Goal: Information Seeking & Learning: Understand process/instructions

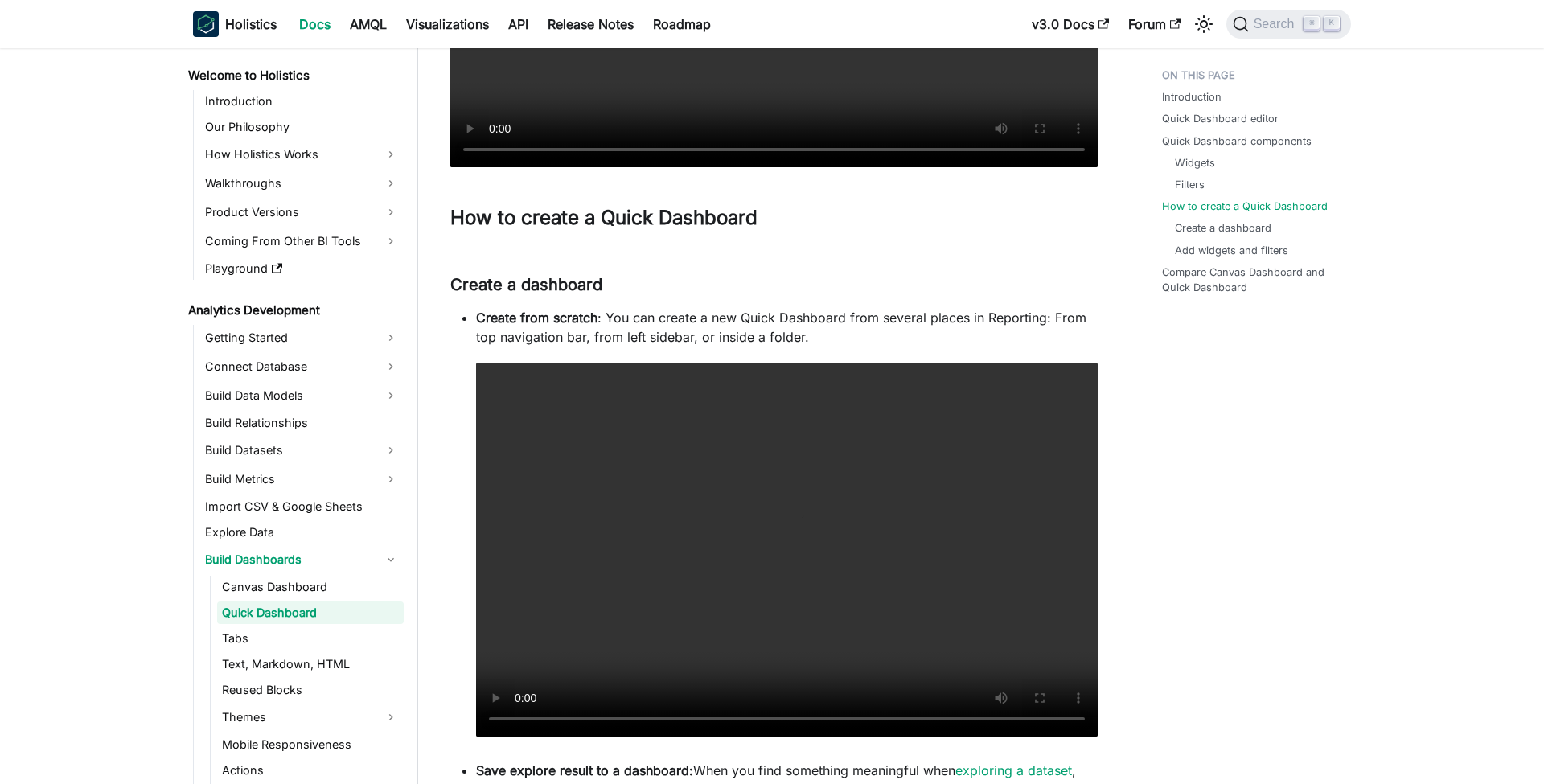
scroll to position [2354, 0]
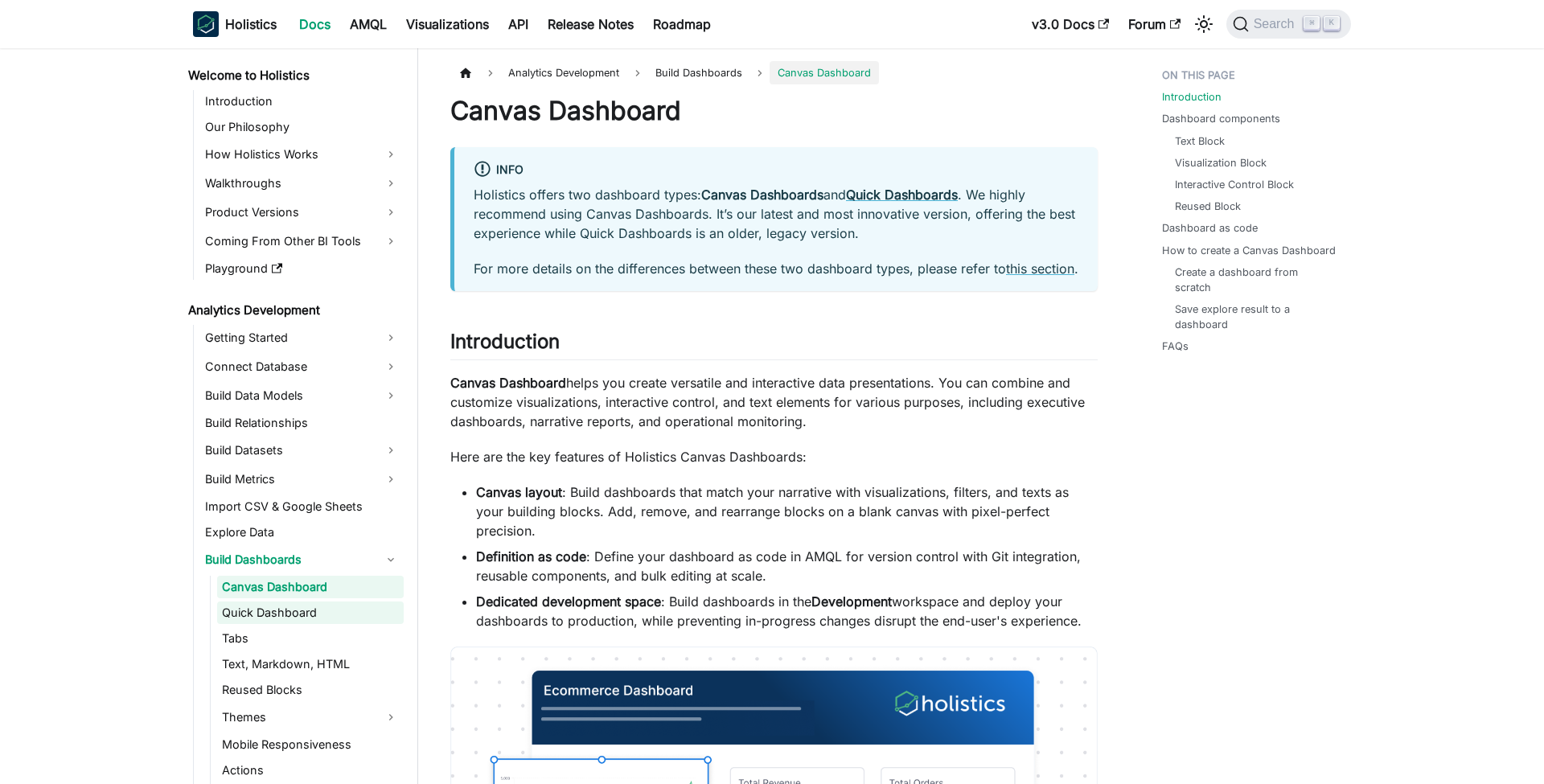
click at [343, 616] on link "Quick Dashboard" at bounding box center [310, 613] width 187 height 23
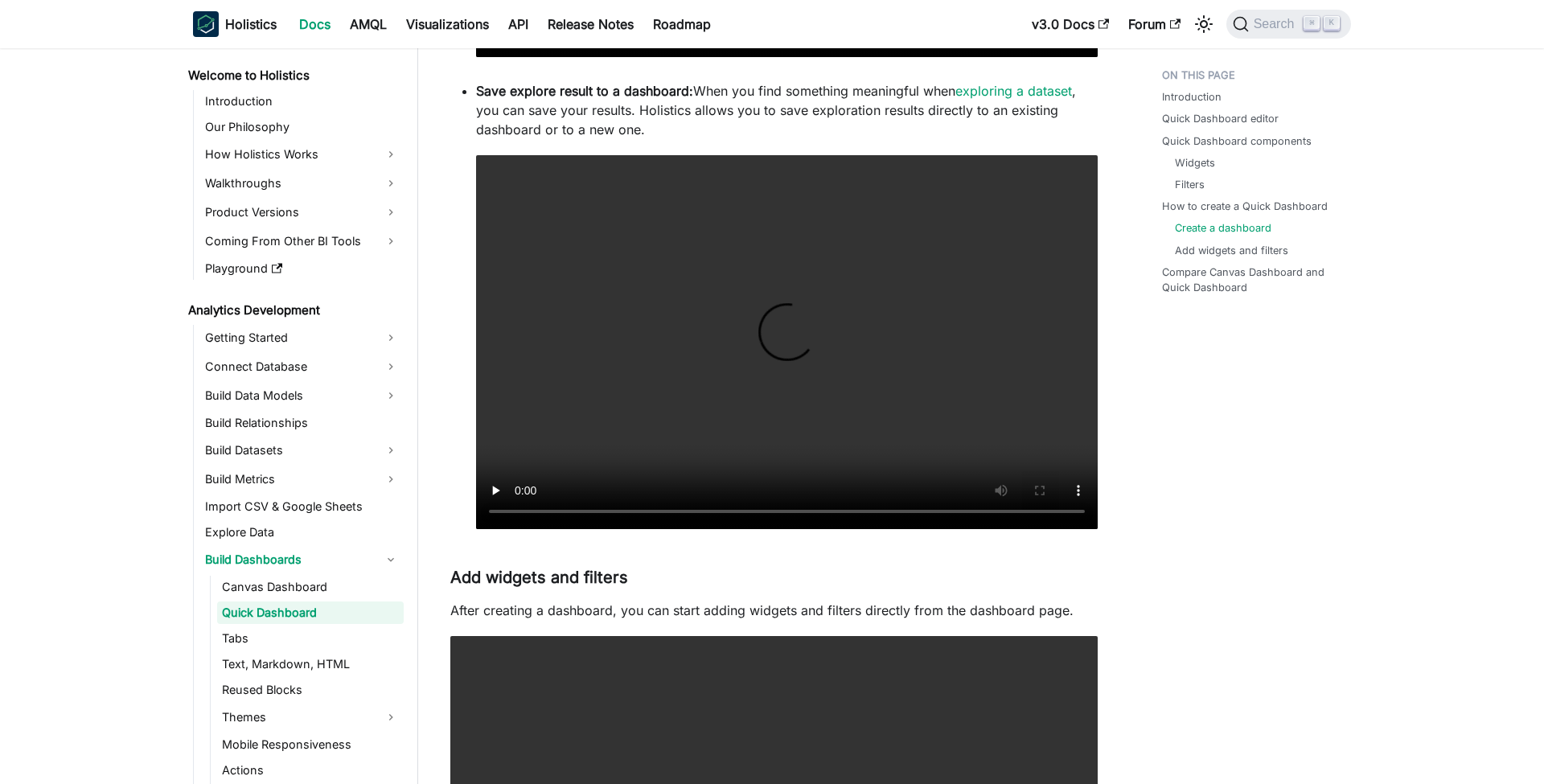
scroll to position [3031, 0]
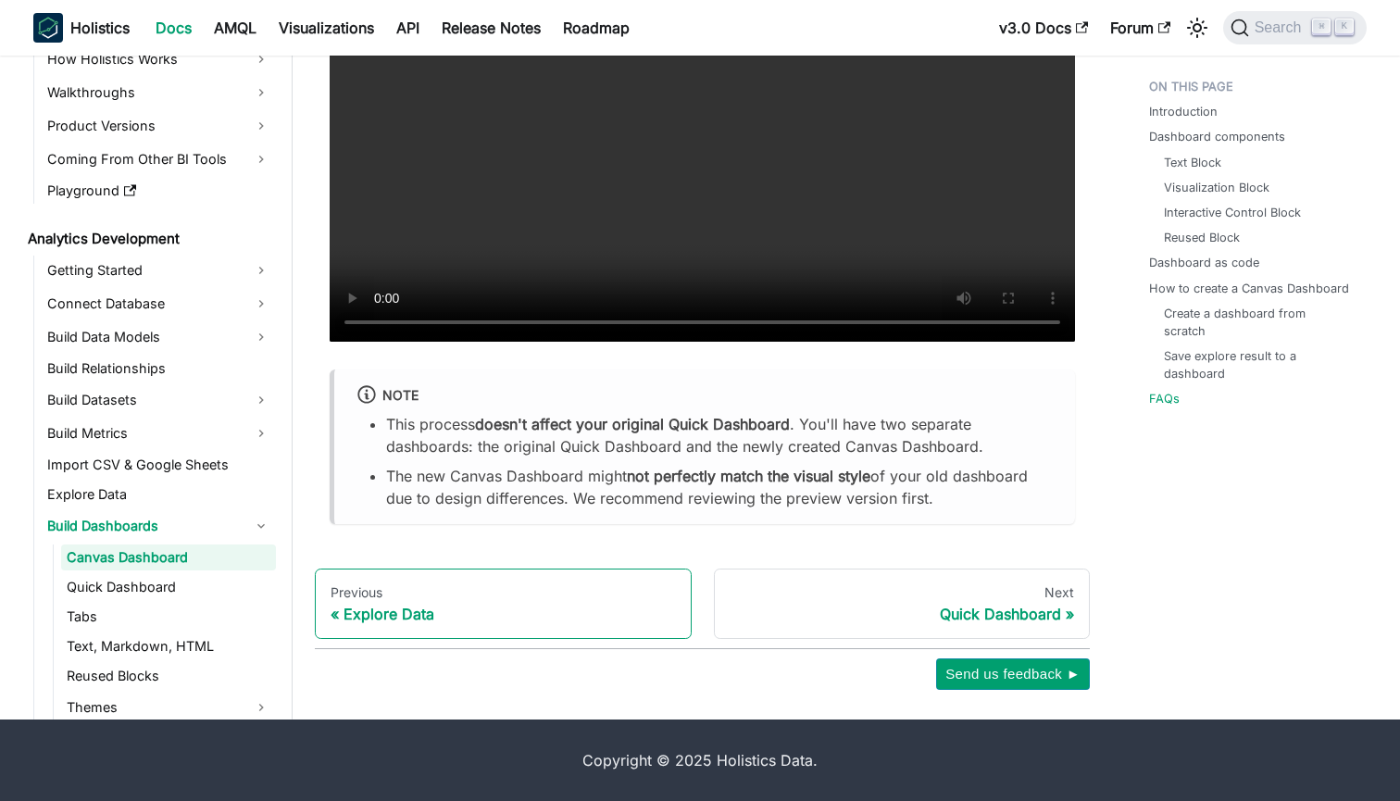
scroll to position [7783, 0]
click at [228, 599] on link "Quick Dashboard" at bounding box center [168, 587] width 215 height 26
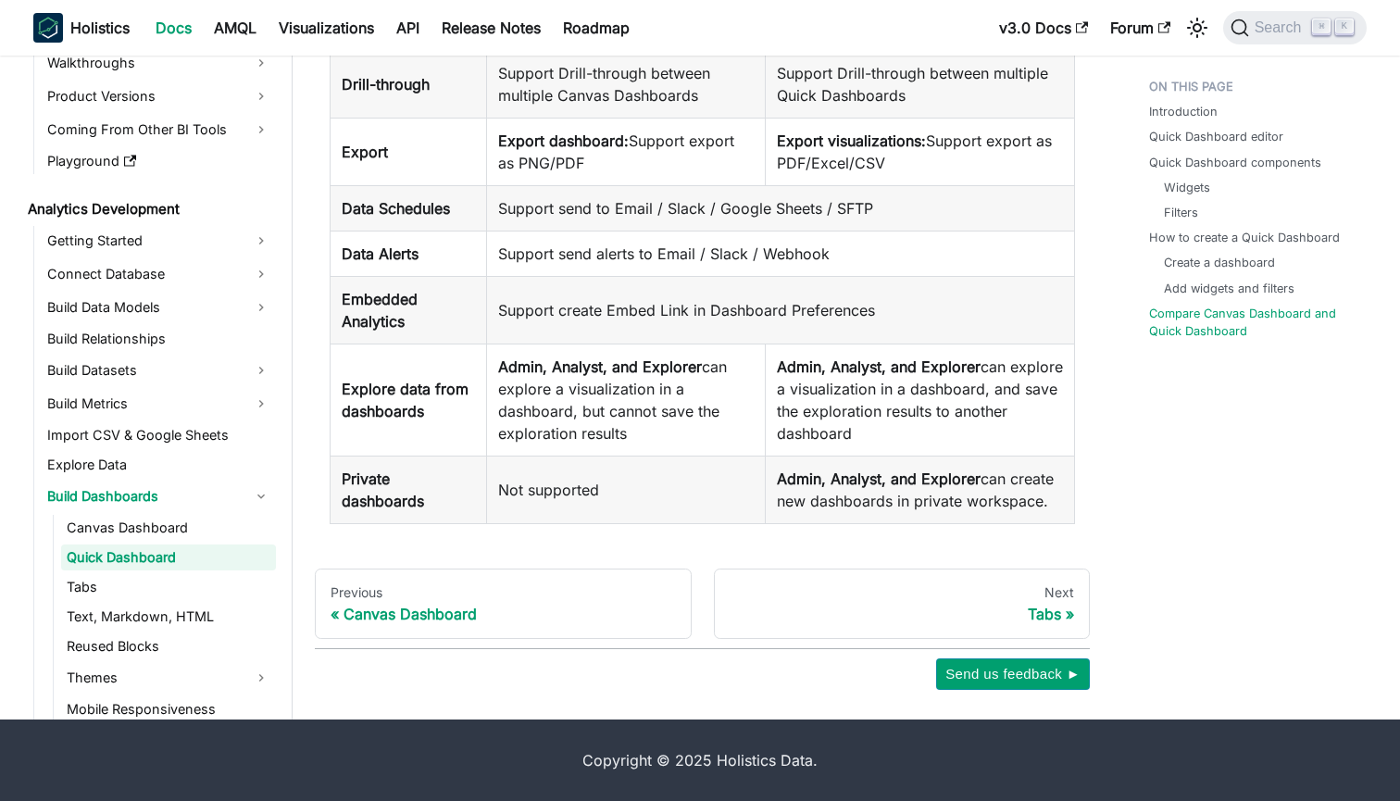
scroll to position [5676, 0]
click at [765, 516] on td "Admin, Analyst, and Explorer can create new dashboards in private workspace." at bounding box center [919, 491] width 309 height 68
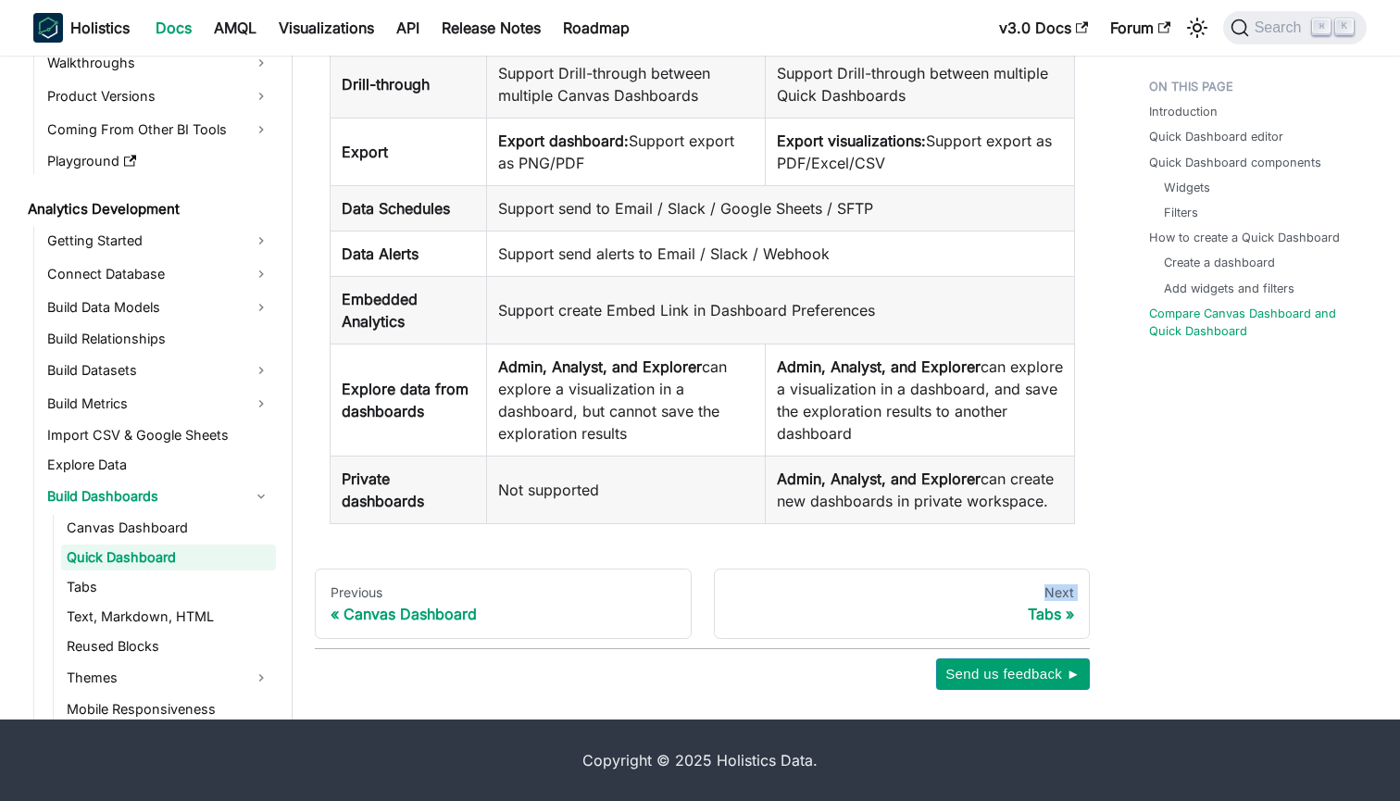
click at [858, 501] on td "Admin, Analyst, and Explorer can create new dashboards in private workspace." at bounding box center [919, 491] width 309 height 68
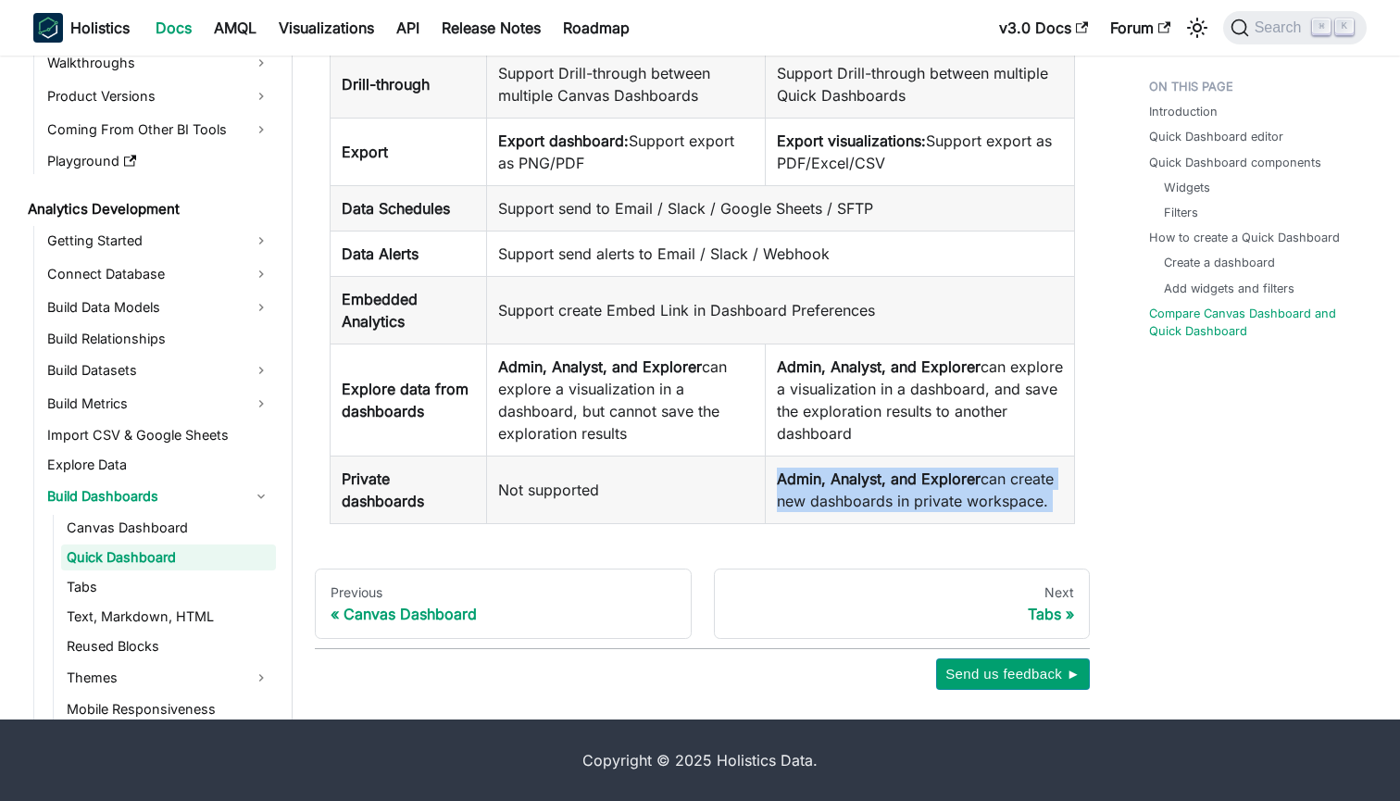
click at [858, 501] on td "Admin, Analyst, and Explorer can create new dashboards in private workspace." at bounding box center [919, 491] width 309 height 68
click at [900, 437] on td "Admin, Analyst, and Explorer can explore a visualization in a dashboard, and sa…" at bounding box center [919, 401] width 309 height 112
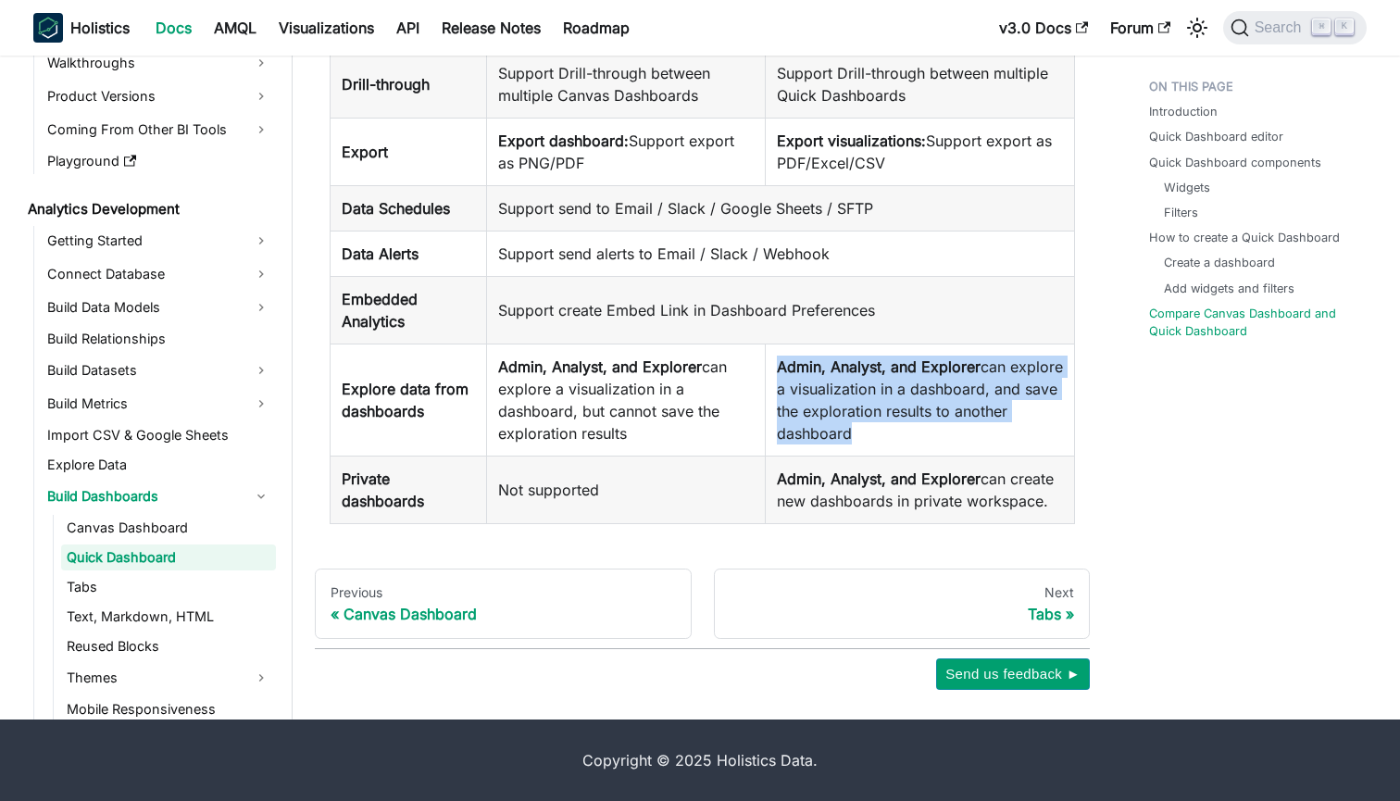
click at [900, 437] on td "Admin, Analyst, and Explorer can explore a visualization in a dashboard, and sa…" at bounding box center [919, 401] width 309 height 112
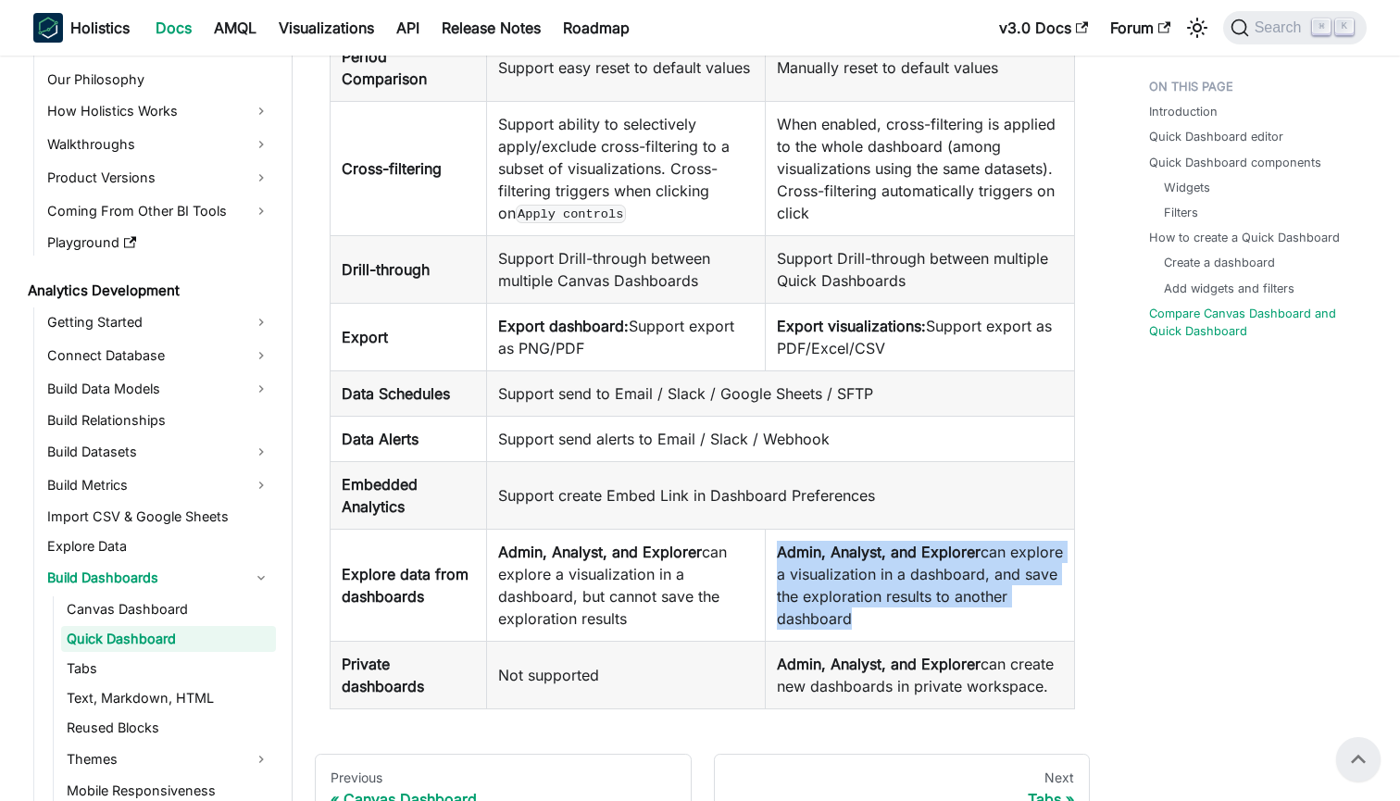
scroll to position [5415, 0]
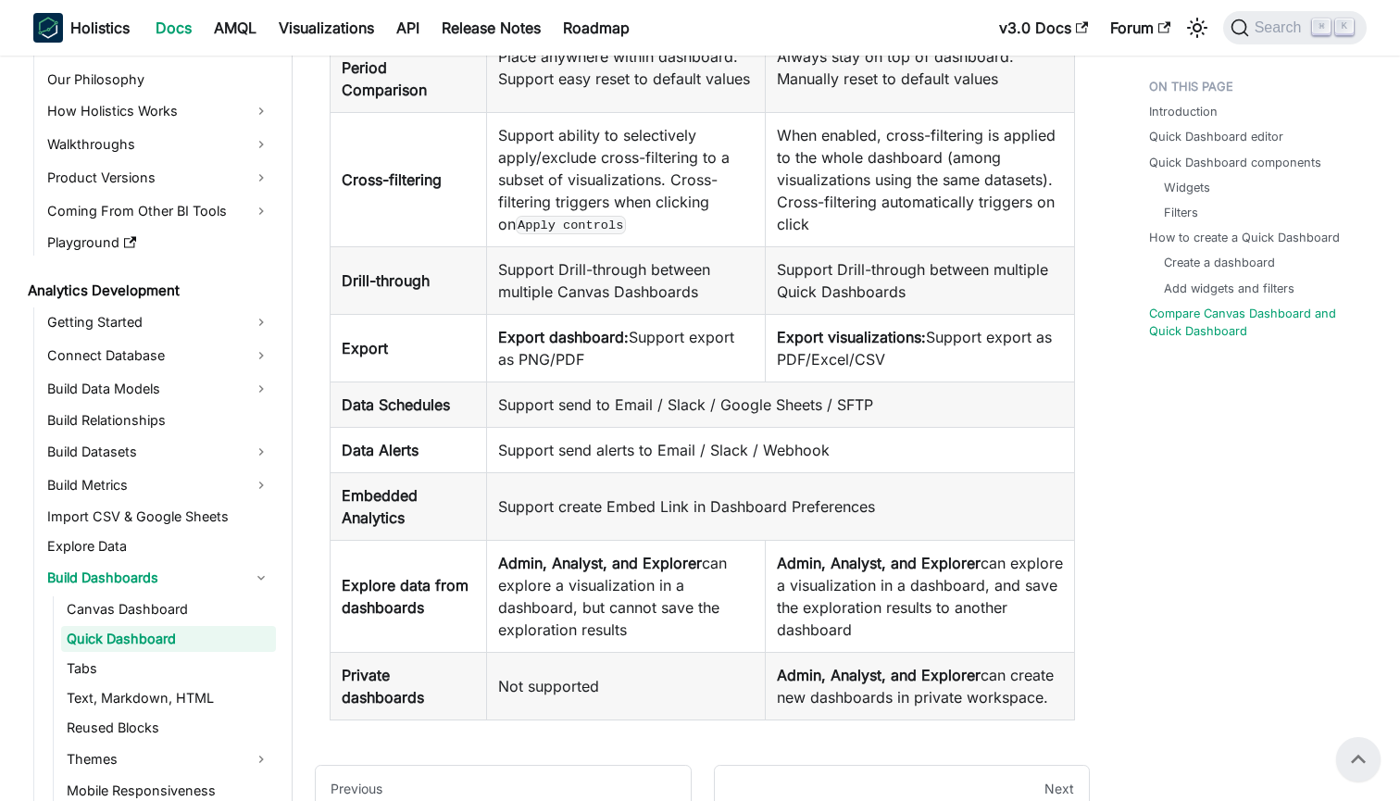
click at [833, 473] on td "Support send alerts to Email / Slack / Webhook" at bounding box center [780, 450] width 589 height 45
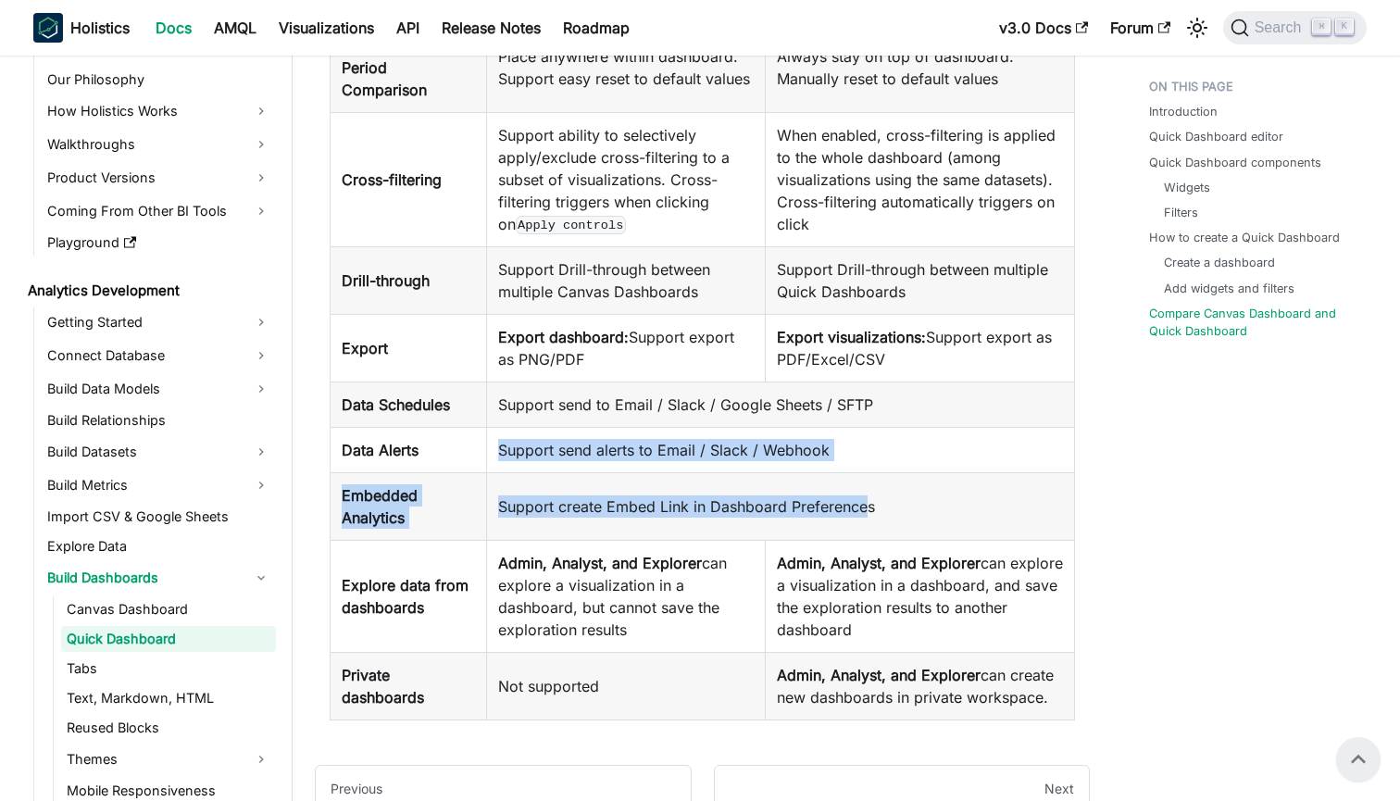
drag, startPoint x: 855, startPoint y: 494, endPoint x: 853, endPoint y: 566, distance: 72.3
click at [853, 566] on tbody "Definition A flexible canvas that generates code underneath the hood for analys…" at bounding box center [703, 56] width 745 height 1329
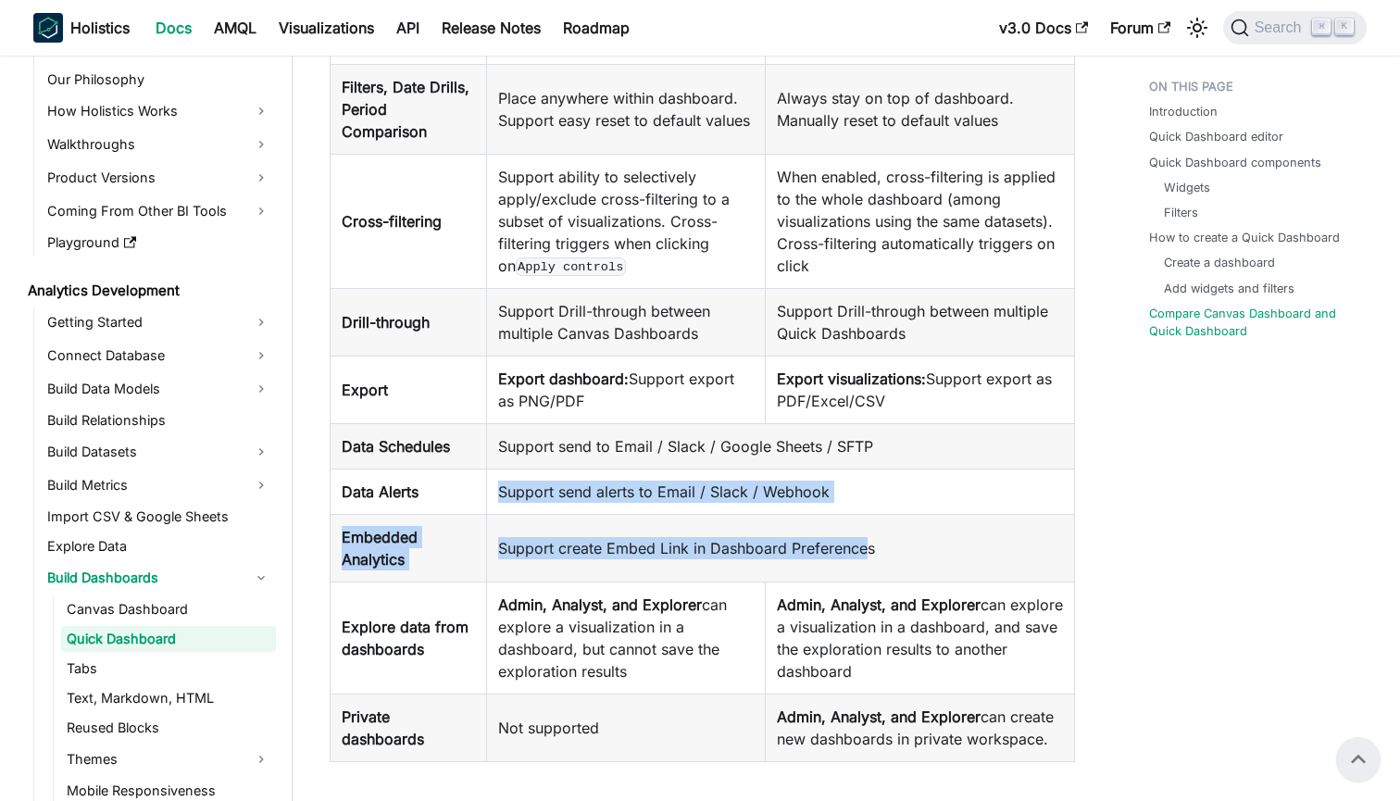
scroll to position [5356, 0]
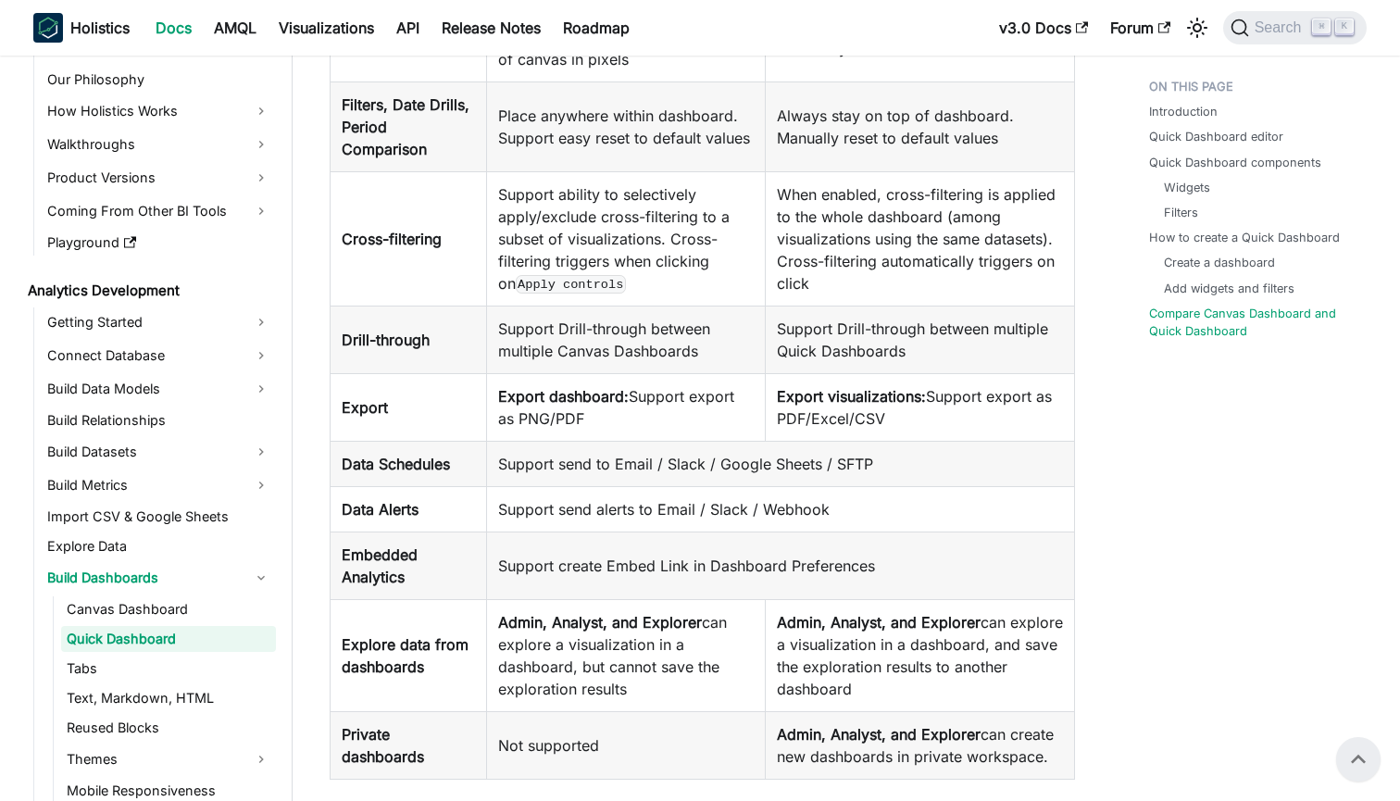
click at [880, 487] on td "Support send to Email / Slack / Google Sheets / SFTP" at bounding box center [780, 464] width 589 height 45
click at [905, 442] on td "Export visualizations: Support export as PDF/Excel/CSV" at bounding box center [919, 408] width 309 height 68
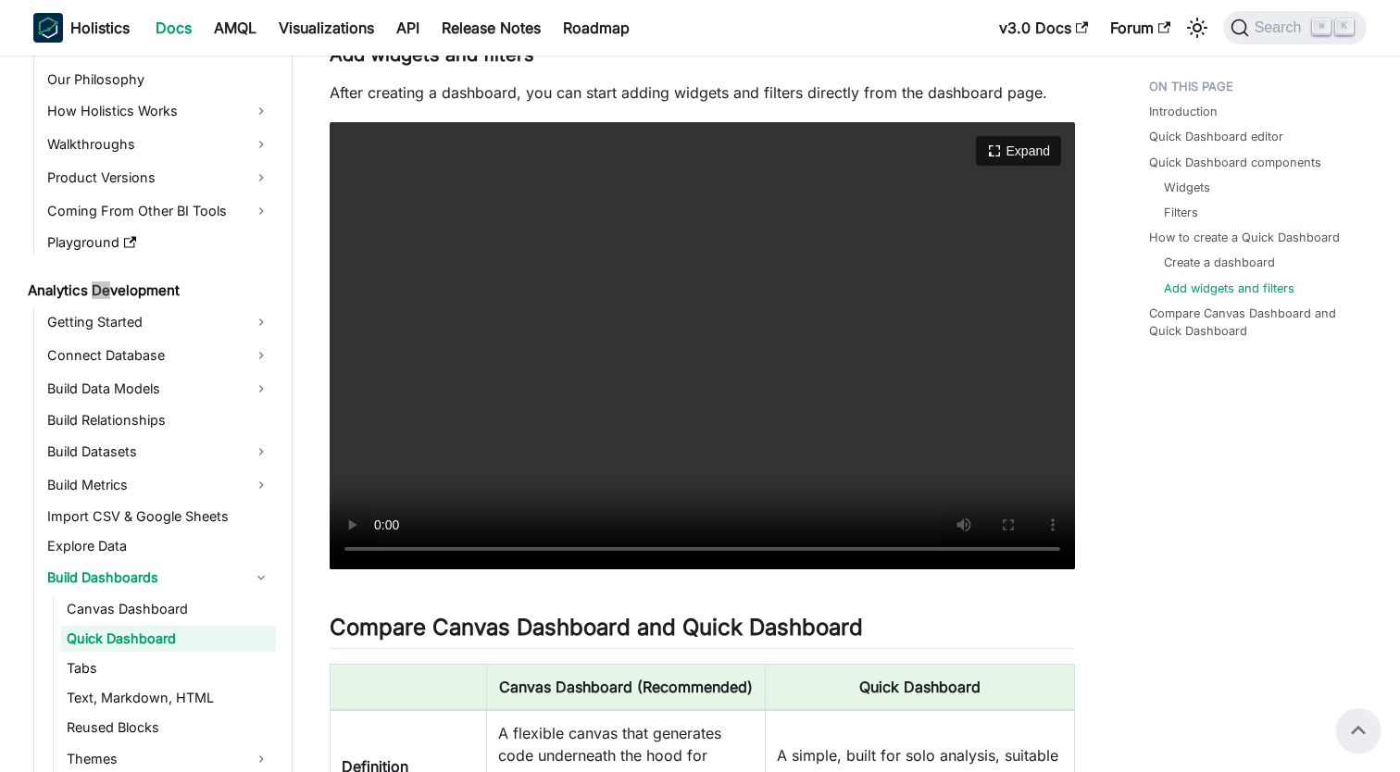
scroll to position [162, 0]
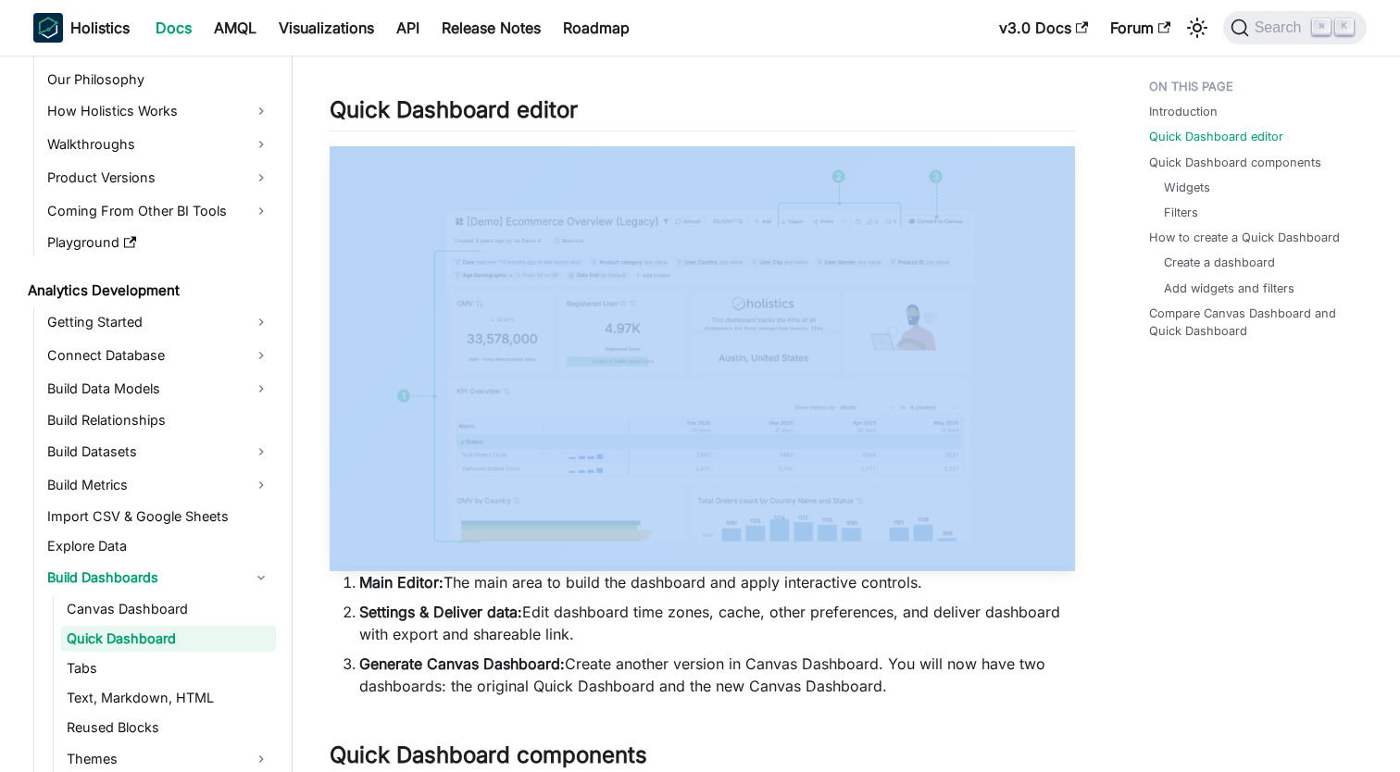
scroll to position [547, 0]
